Goal: Information Seeking & Learning: Compare options

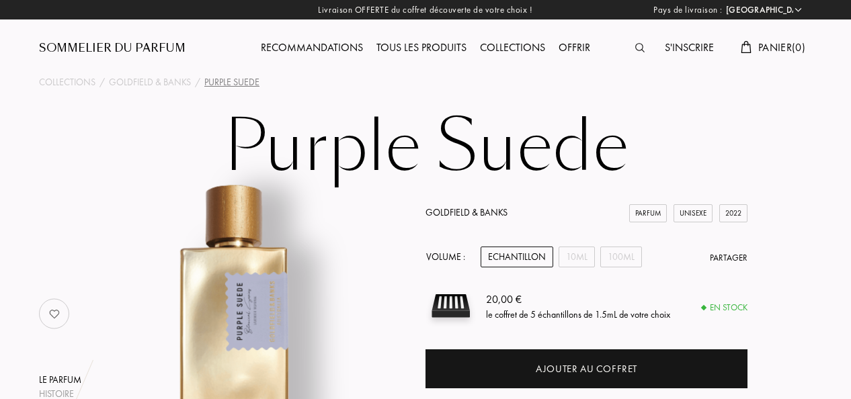
select select "FR"
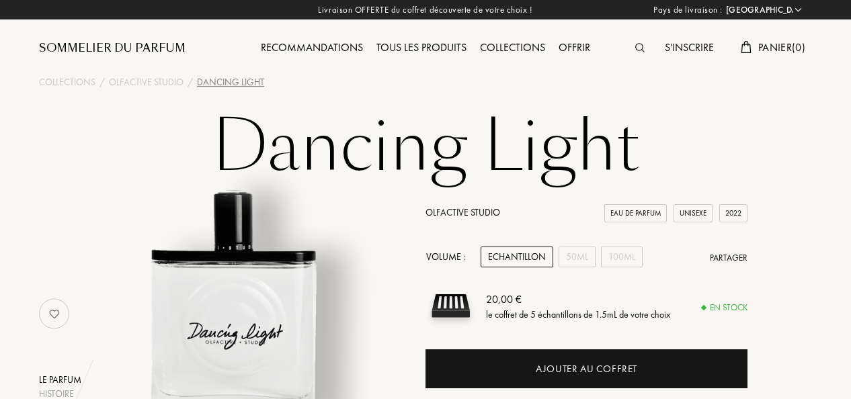
select select "FR"
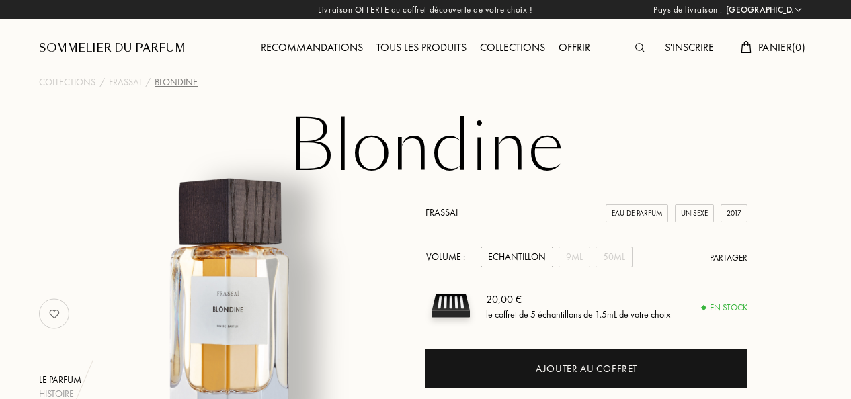
select select "FR"
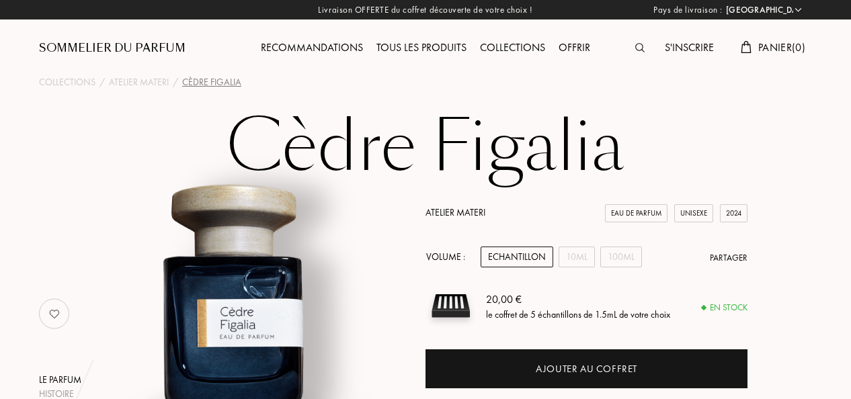
select select "FR"
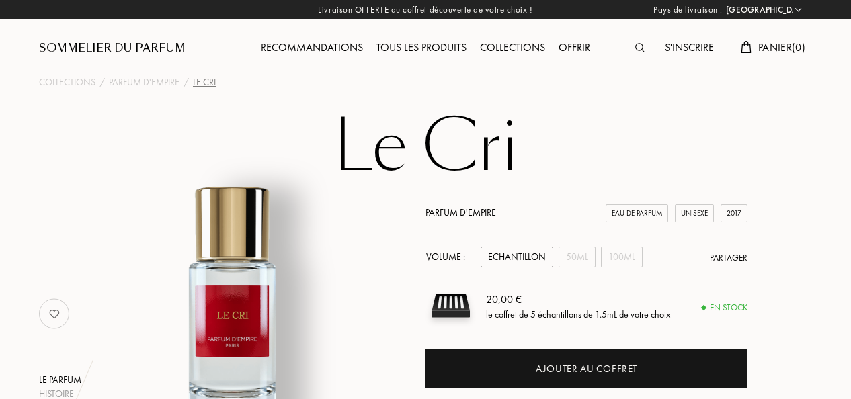
select select "FR"
